Goal: Check status

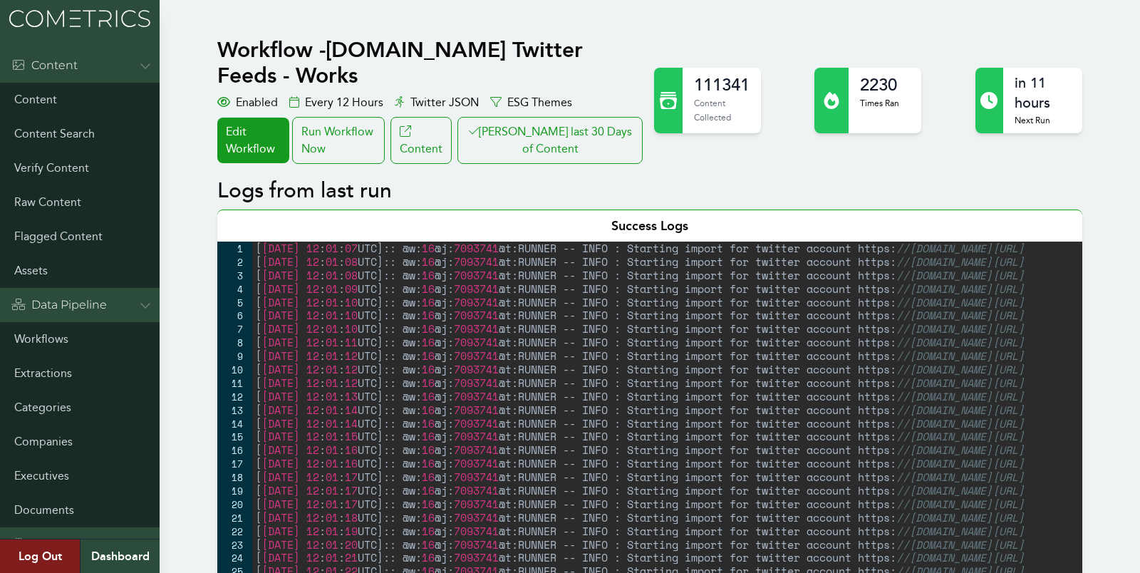
click at [582, 178] on h2 "Logs from last run" at bounding box center [649, 191] width 865 height 26
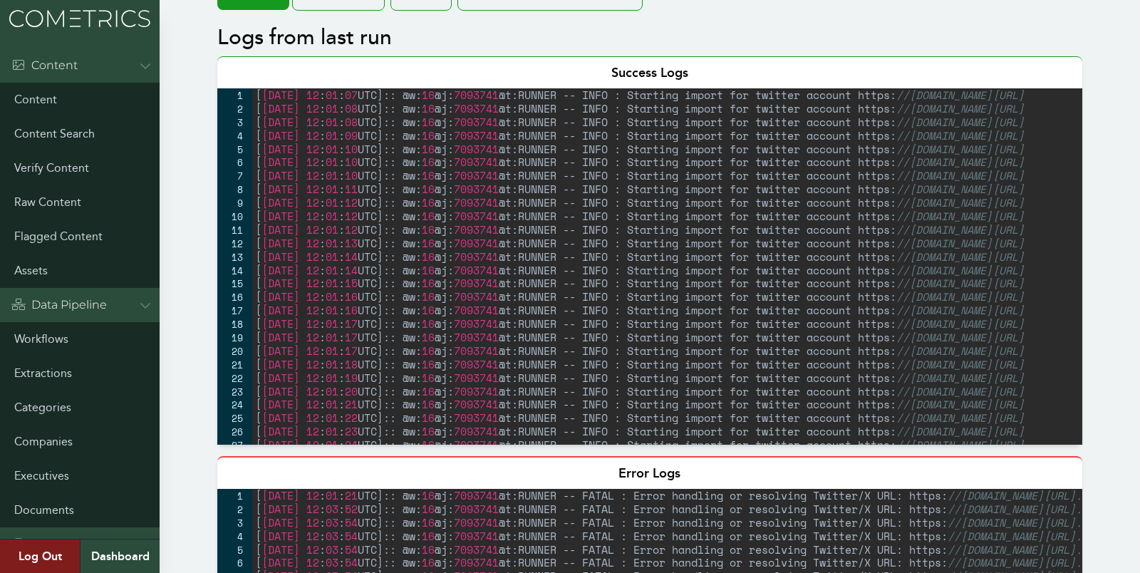
scroll to position [396, 0]
